Goal: Register for event/course

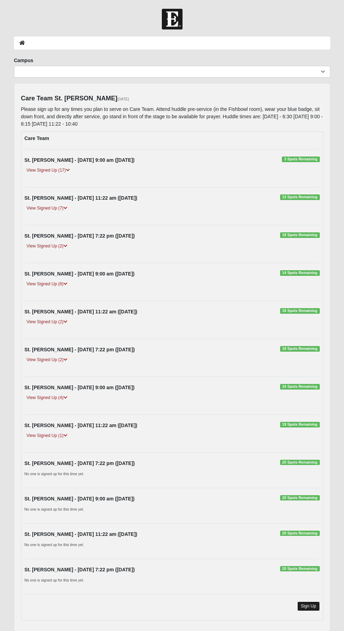
click at [316, 605] on link "Sign Up" at bounding box center [308, 606] width 22 height 9
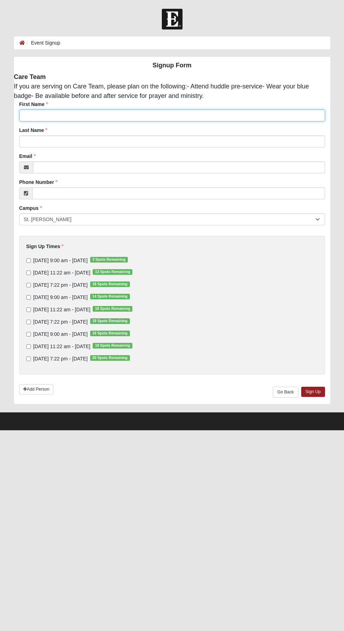
click at [152, 116] on input "First Name" at bounding box center [172, 116] width 306 height 12
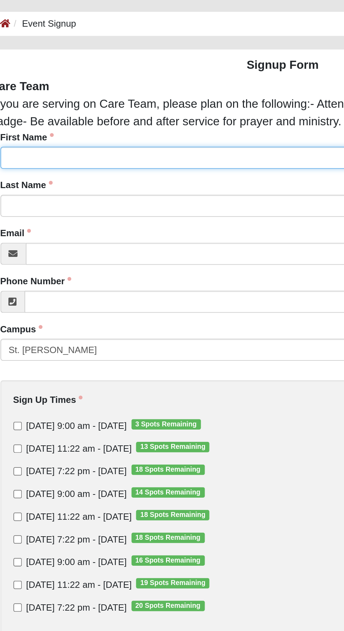
type input "Bruce"
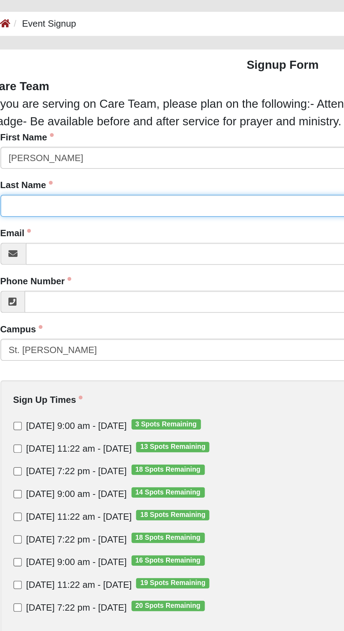
type input "Longacre"
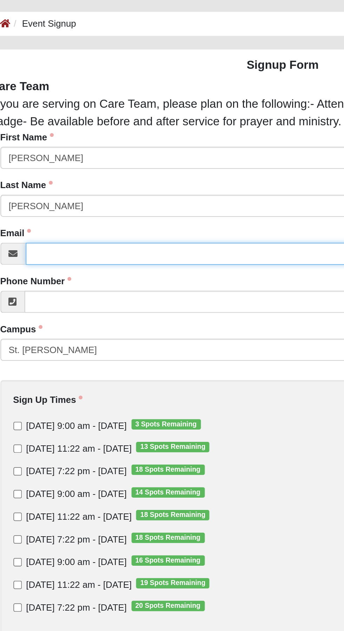
type input "blongacre@yahoo.com"
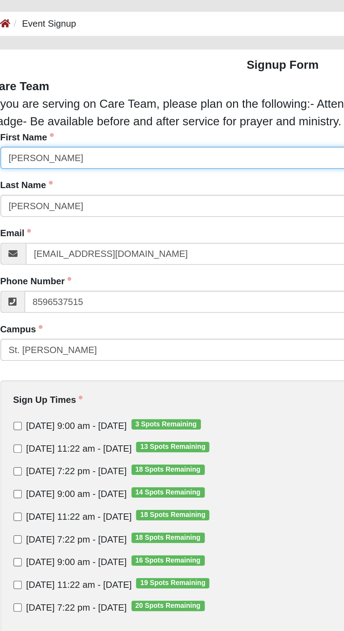
type input "(859) 653-7515"
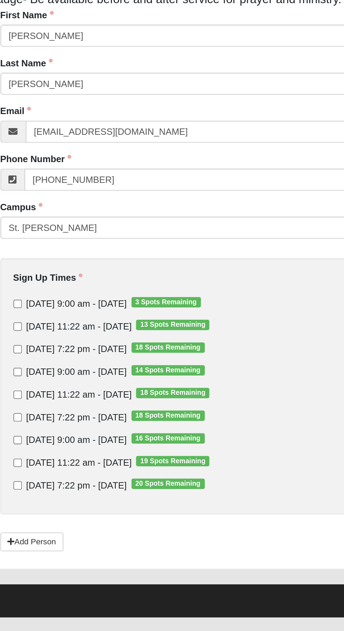
click at [60, 262] on span "Sunday 9:00 am - Aug 17 2025 3 Spots Remaining" at bounding box center [60, 261] width 54 height 6
click at [31, 262] on input "Sunday 9:00 am - Aug 17 2025 3 Spots Remaining" at bounding box center [28, 260] width 5 height 5
checkbox input "true"
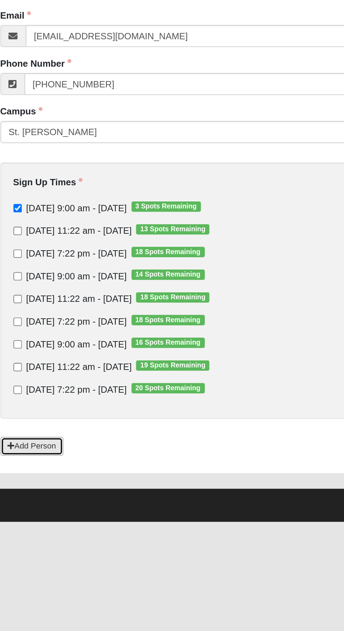
click at [38, 390] on link "Add Person" at bounding box center [36, 389] width 34 height 10
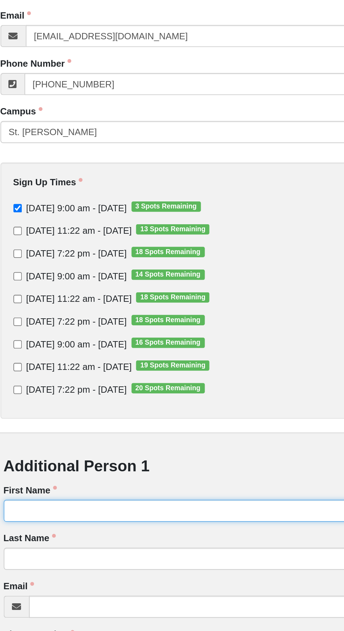
click at [112, 423] on input "First Name" at bounding box center [172, 425] width 302 height 12
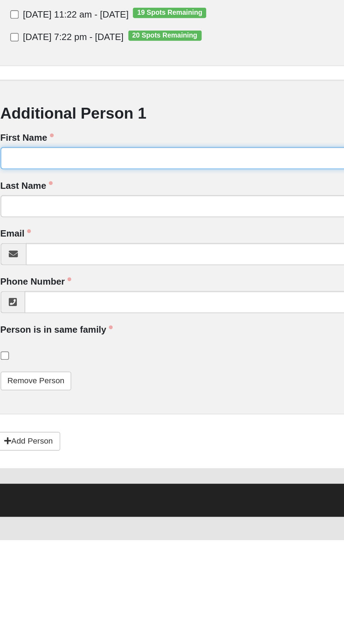
type input "Vanessa"
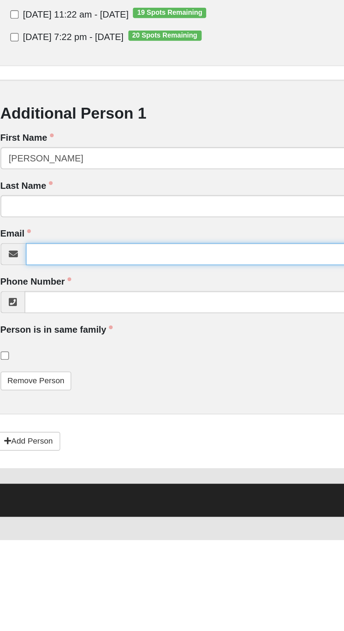
type input "themedicinewoman1@yahoo.com"
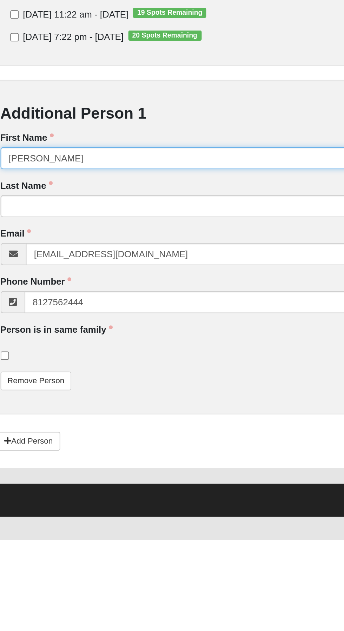
type input "(812) 756-2444"
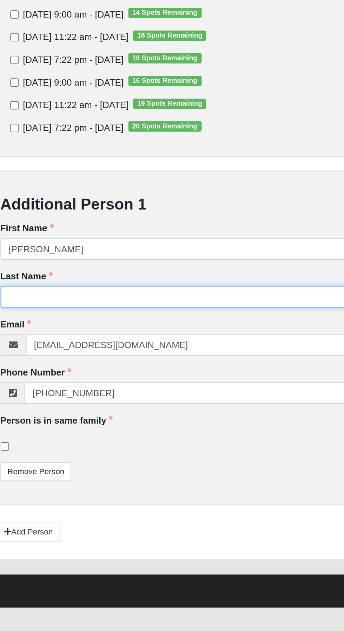
click at [103, 449] on input "Last Name" at bounding box center [172, 451] width 302 height 12
type input "Longacre"
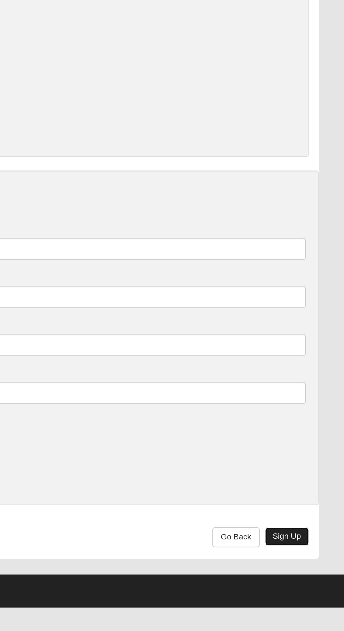
click at [318, 581] on link "Sign Up" at bounding box center [313, 580] width 24 height 10
